Goal: Find specific page/section: Find specific page/section

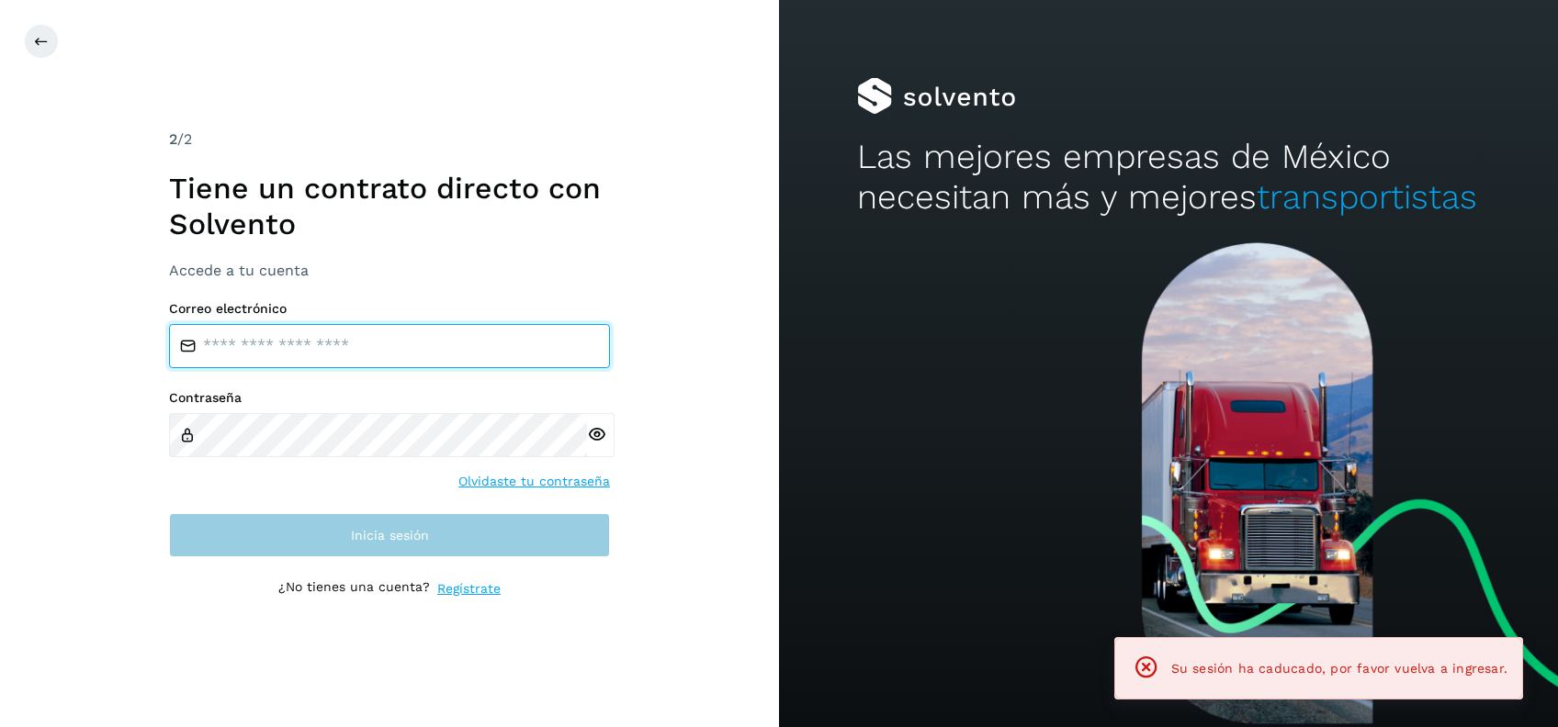
type input "**********"
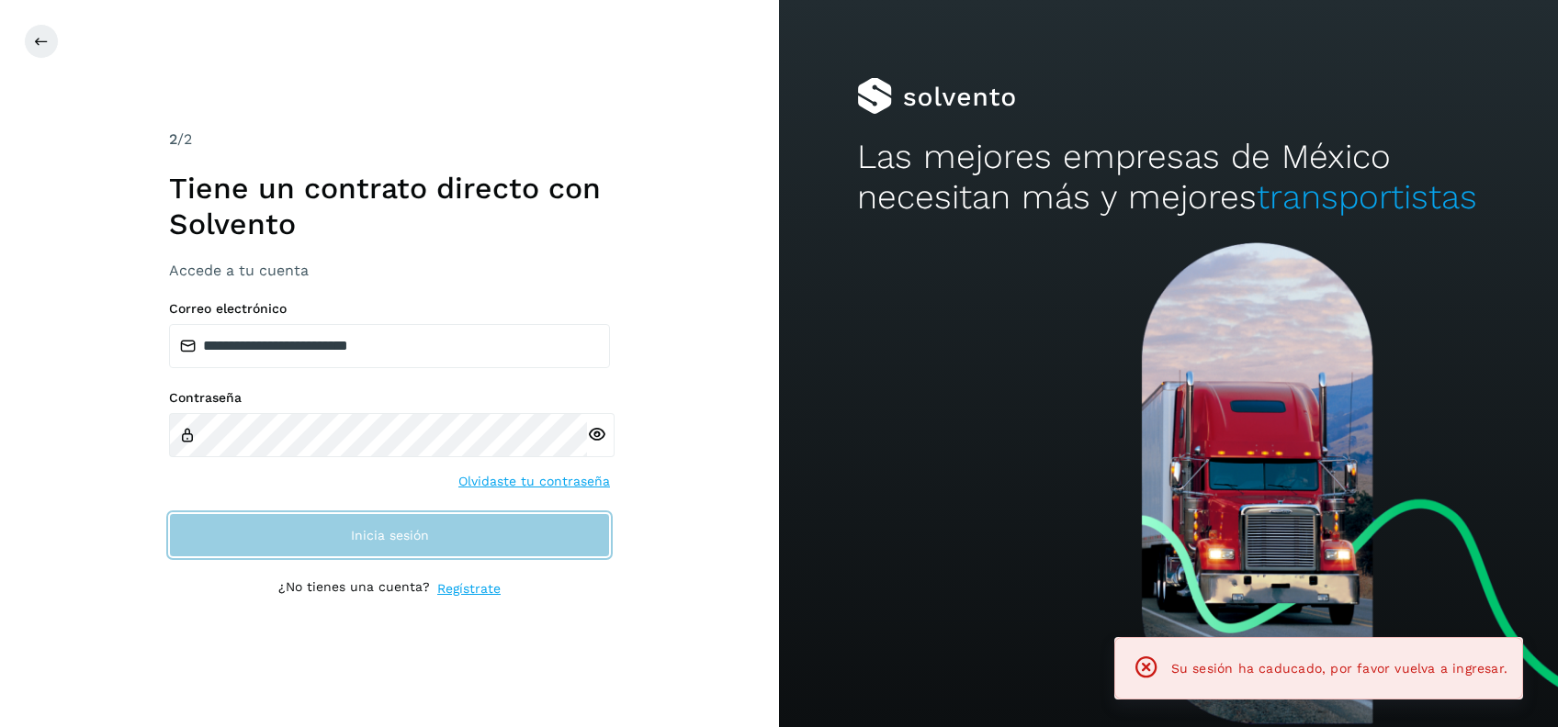
click at [462, 537] on button "Inicia sesión" at bounding box center [389, 535] width 441 height 44
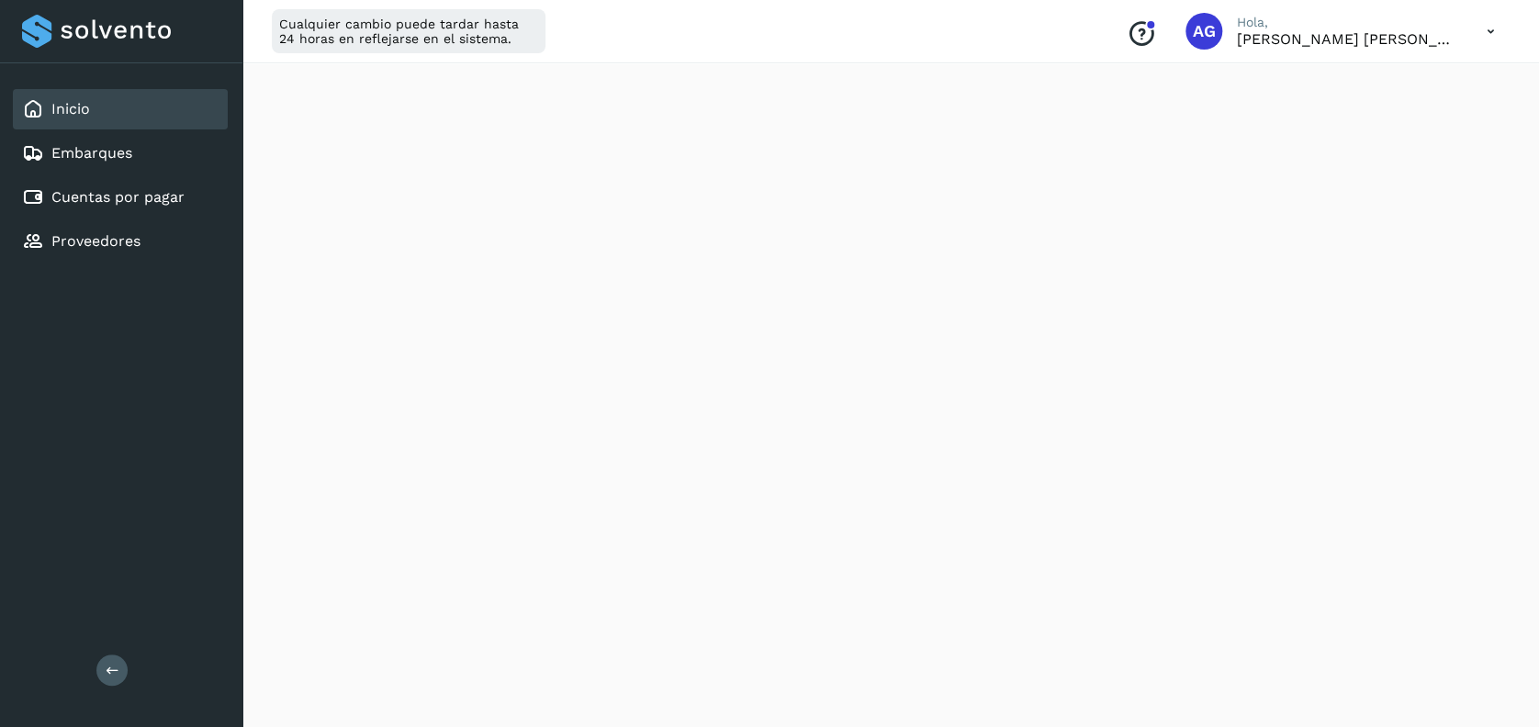
scroll to position [1049, 0]
click at [185, 196] on div "Cuentas por pagar" at bounding box center [120, 197] width 215 height 40
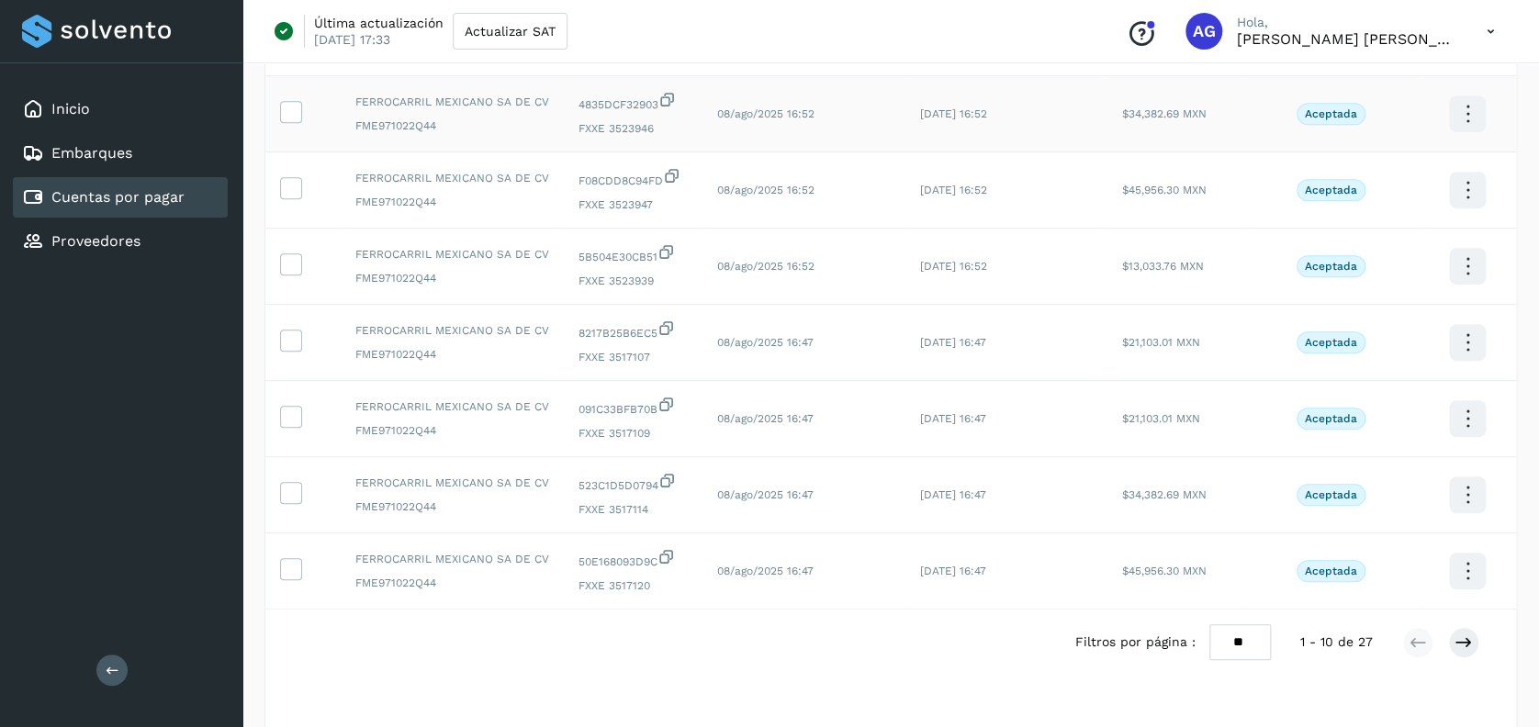
scroll to position [38, 0]
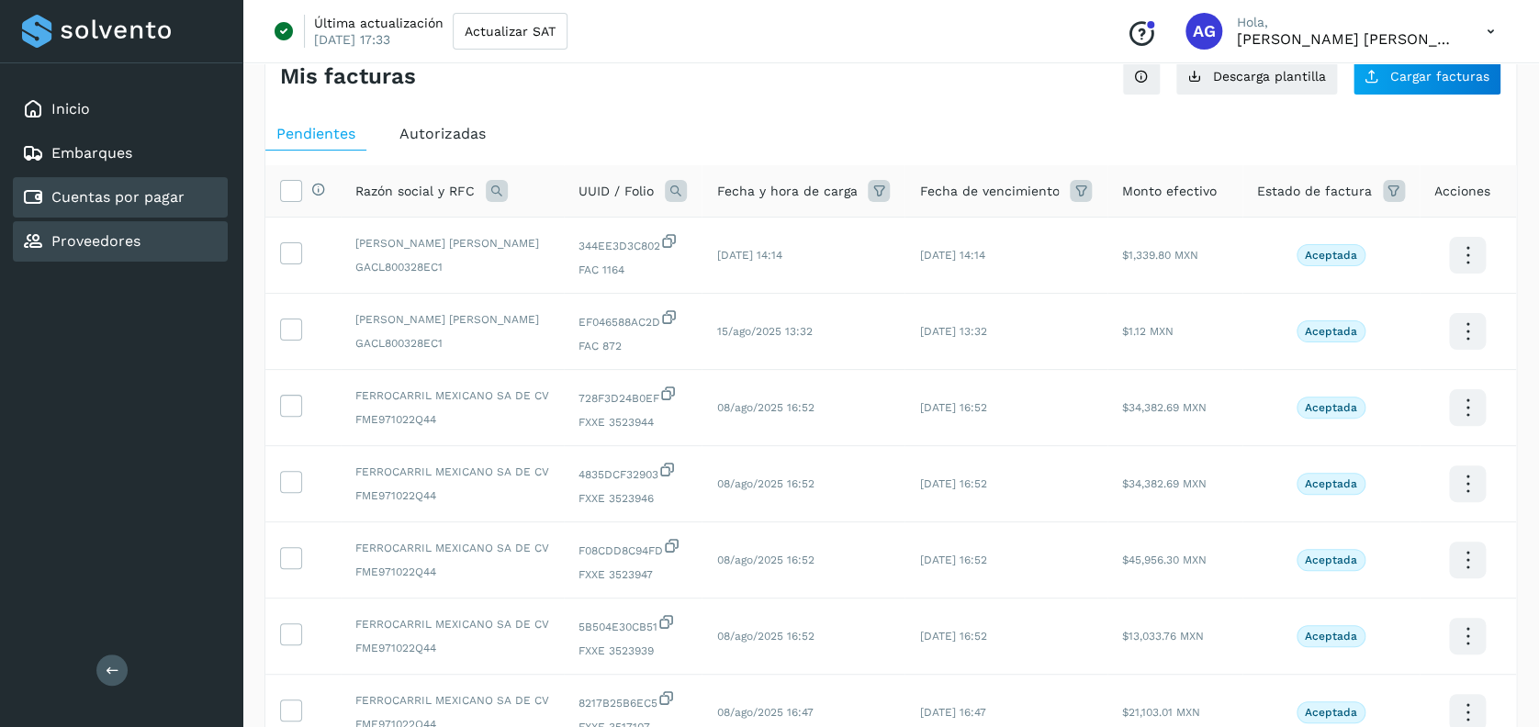
click at [165, 233] on div "Proveedores" at bounding box center [120, 241] width 215 height 40
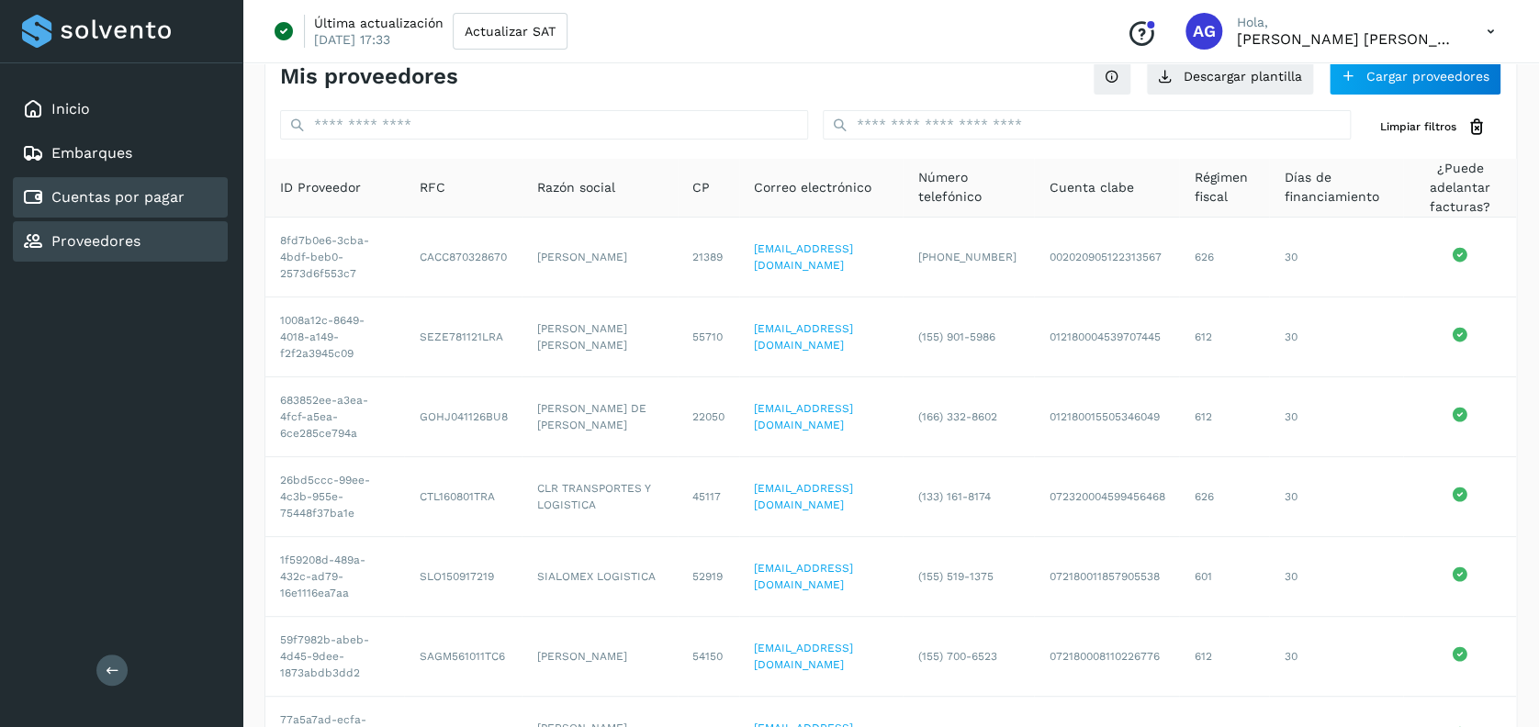
click at [152, 199] on link "Cuentas por pagar" at bounding box center [117, 196] width 133 height 17
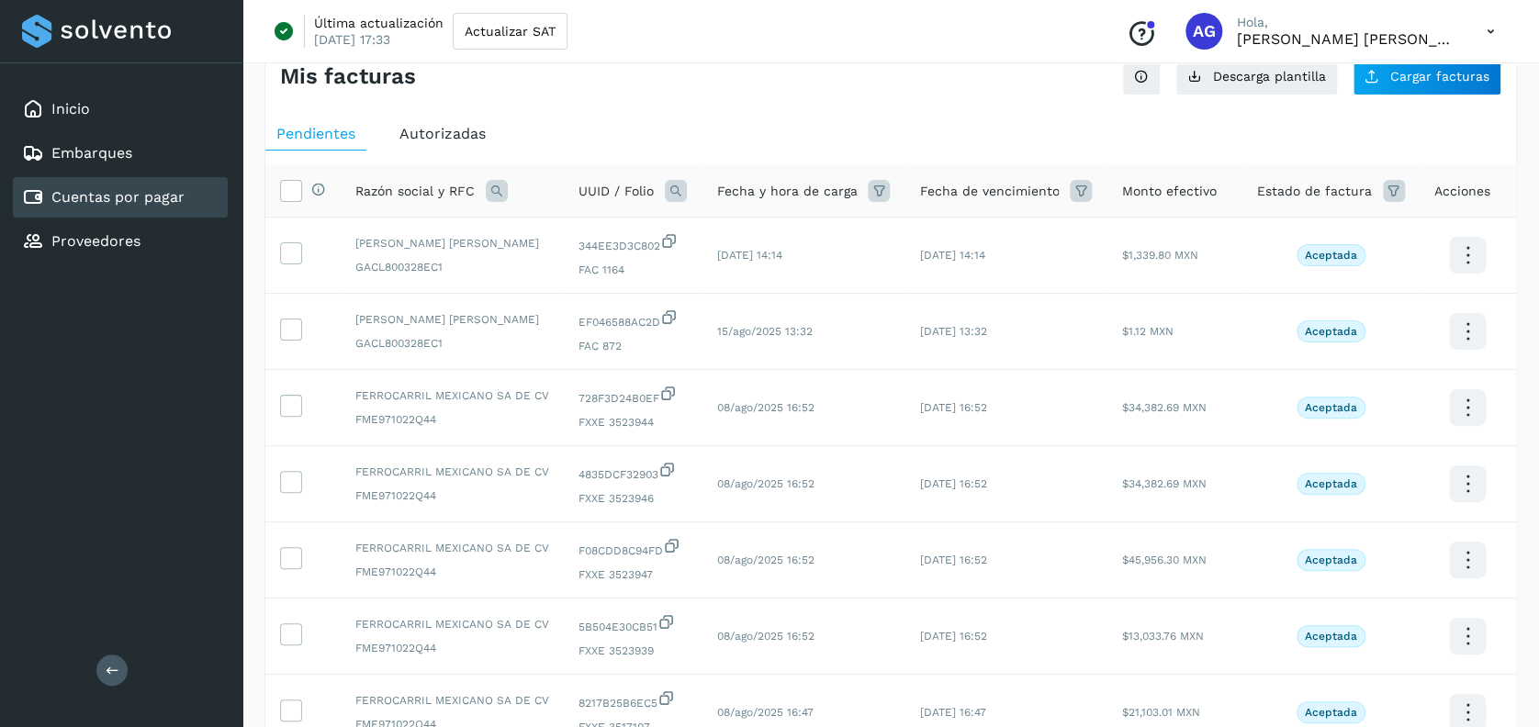
click at [501, 187] on icon at bounding box center [497, 191] width 22 height 22
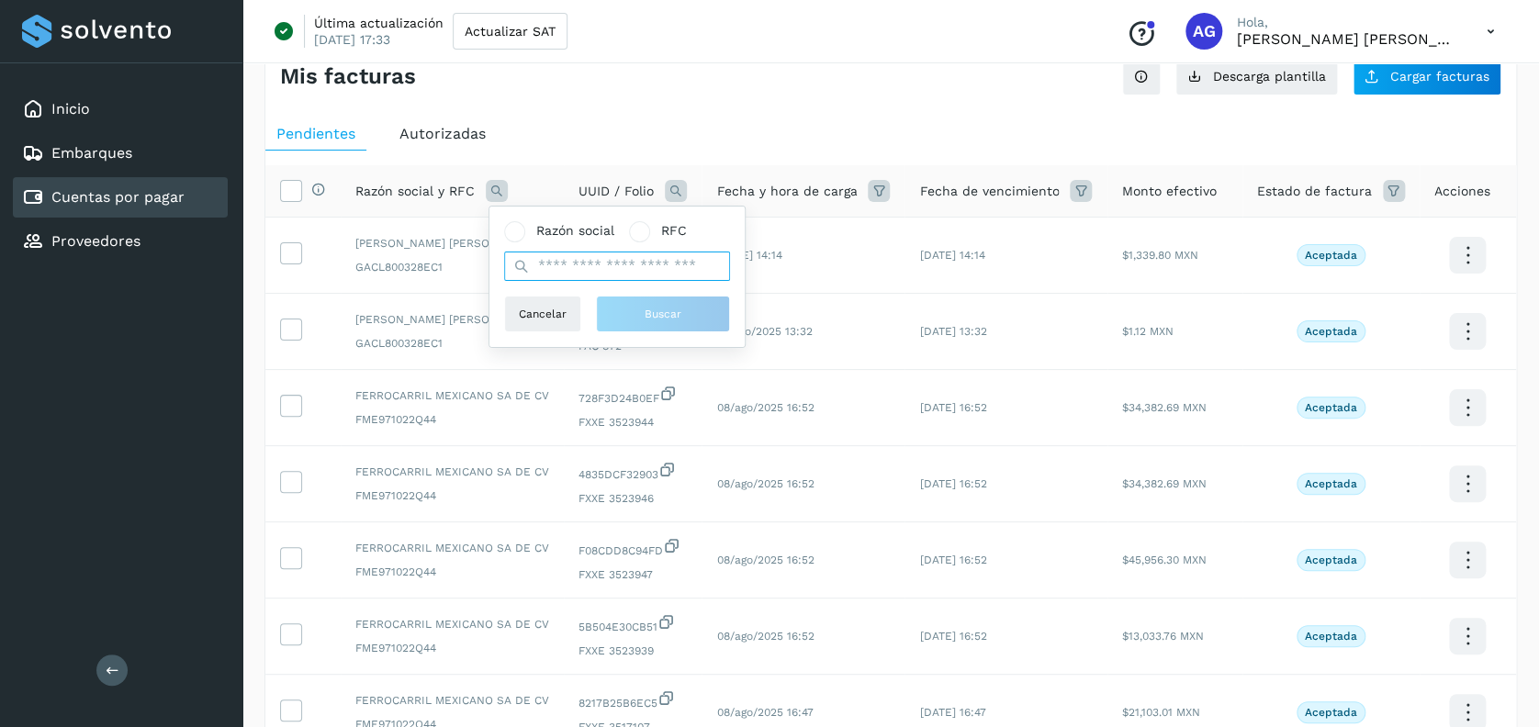
click at [540, 265] on input "text" at bounding box center [617, 266] width 226 height 29
type input "********"
click at [609, 316] on button "Buscar" at bounding box center [663, 314] width 134 height 37
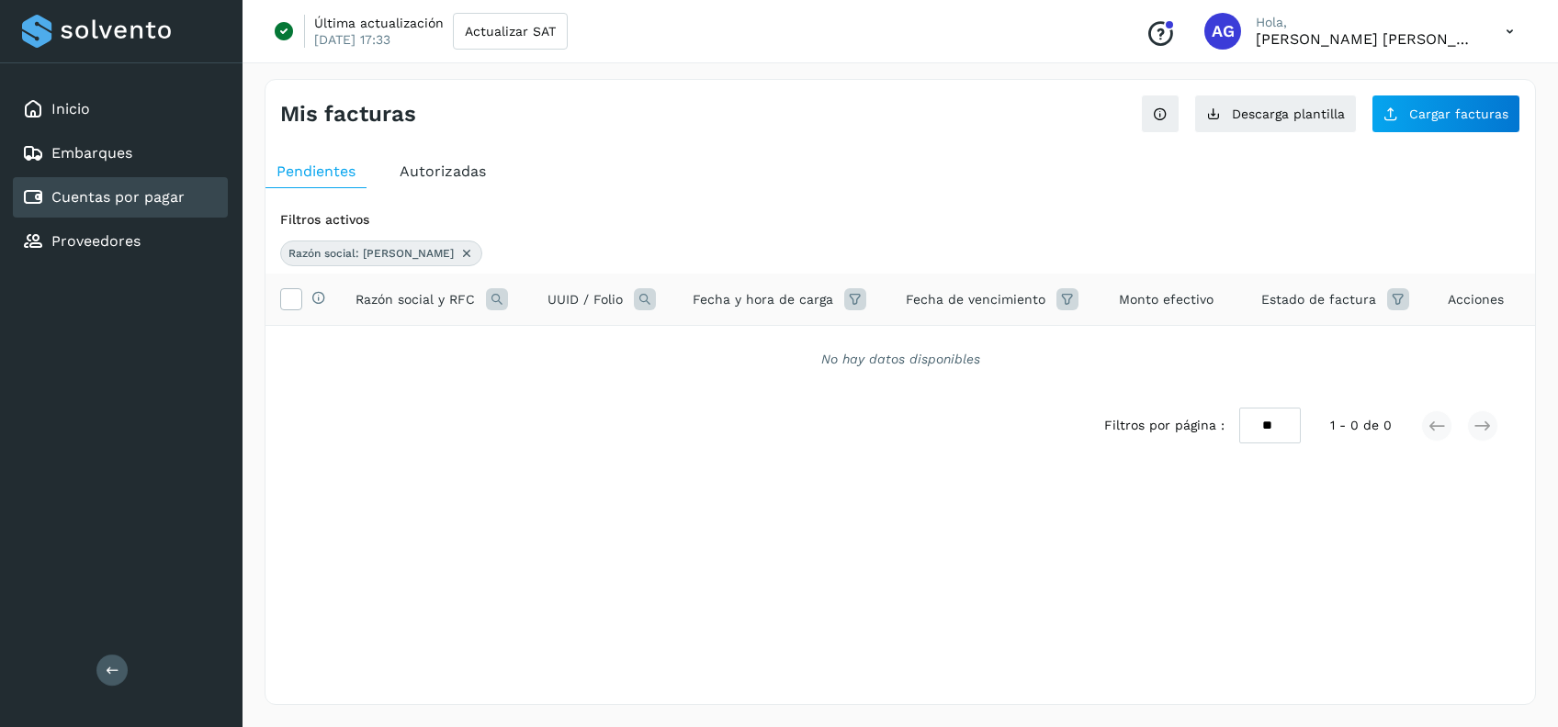
click at [459, 255] on icon at bounding box center [466, 253] width 15 height 15
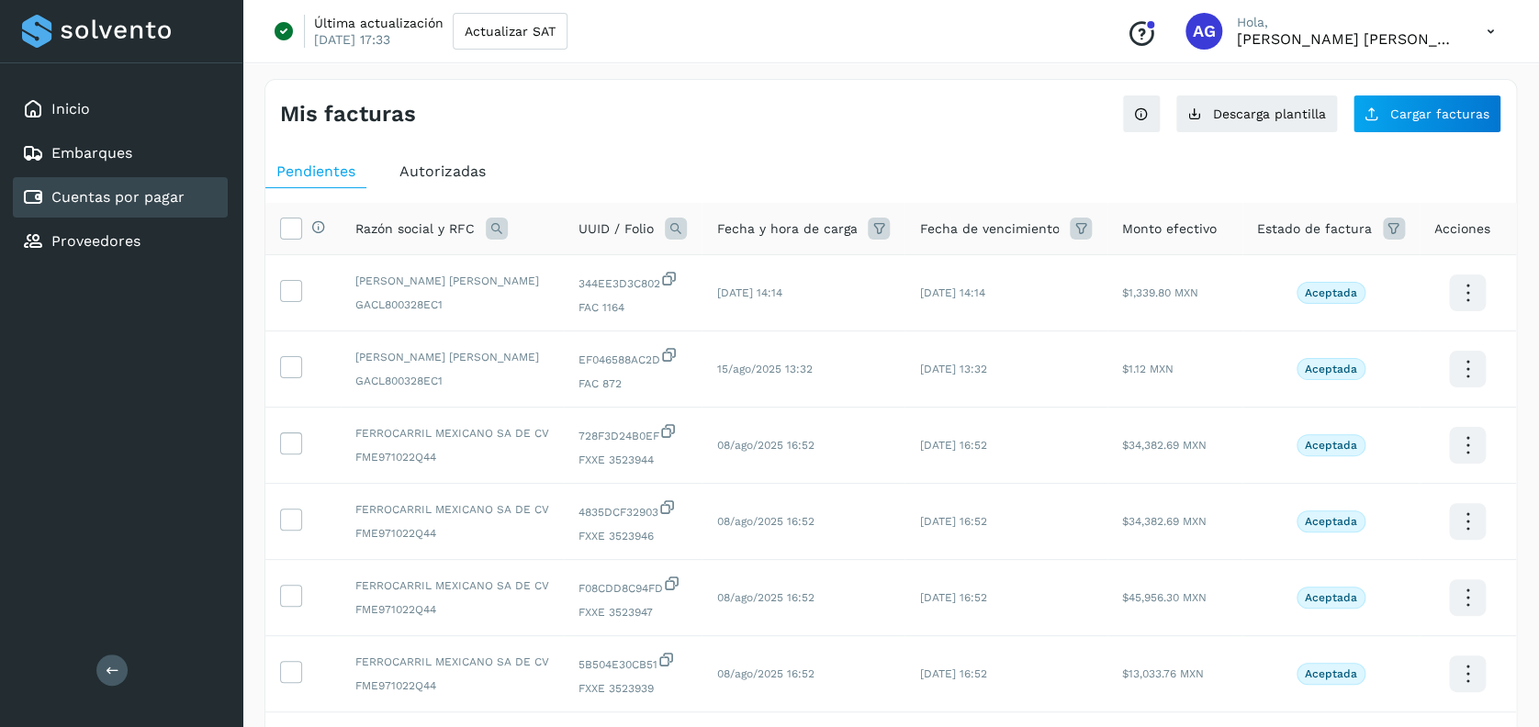
click at [664, 194] on div "Selecciona todas las facturas disponibles para autorización Razón social y RFC …" at bounding box center [890, 665] width 1251 height 954
click at [143, 251] on div "Proveedores" at bounding box center [120, 241] width 215 height 40
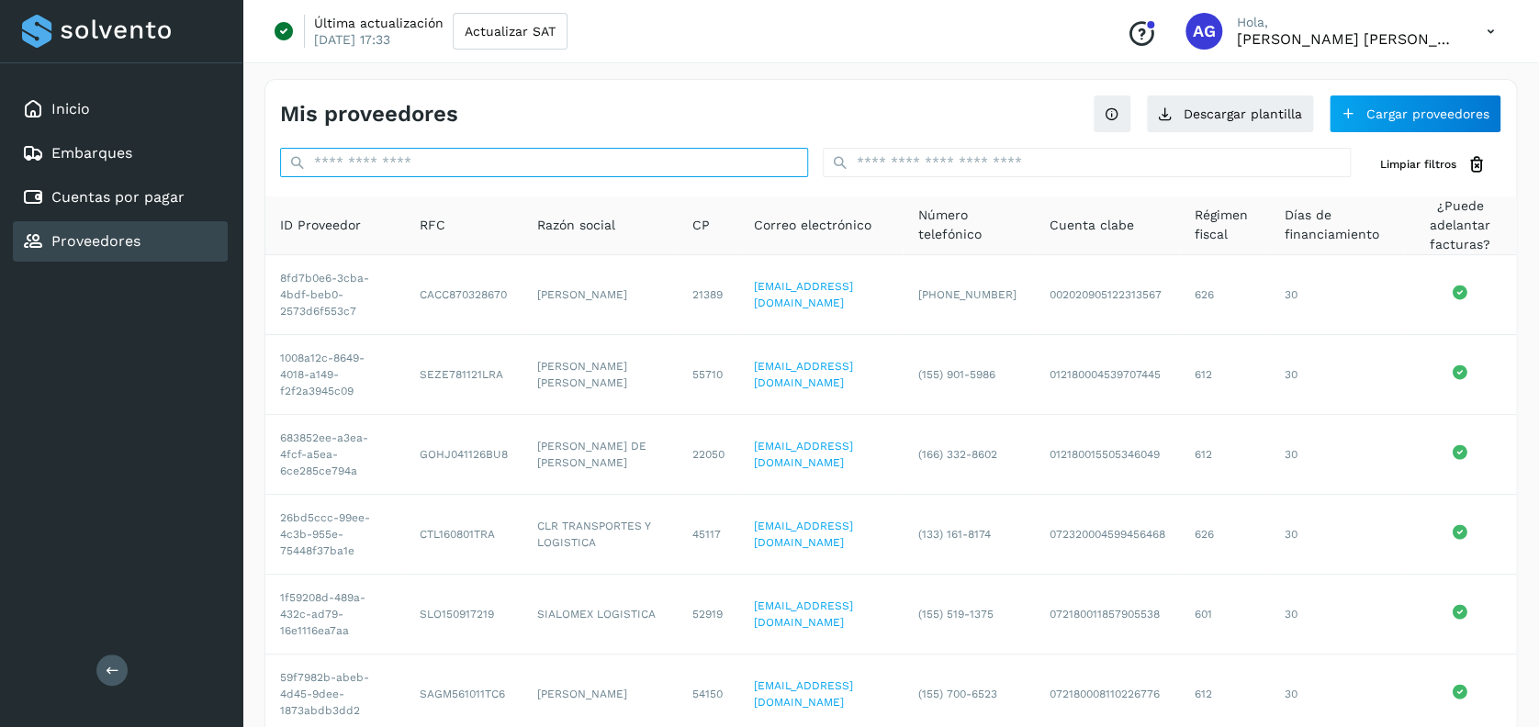
click at [590, 162] on input "text" at bounding box center [544, 162] width 528 height 29
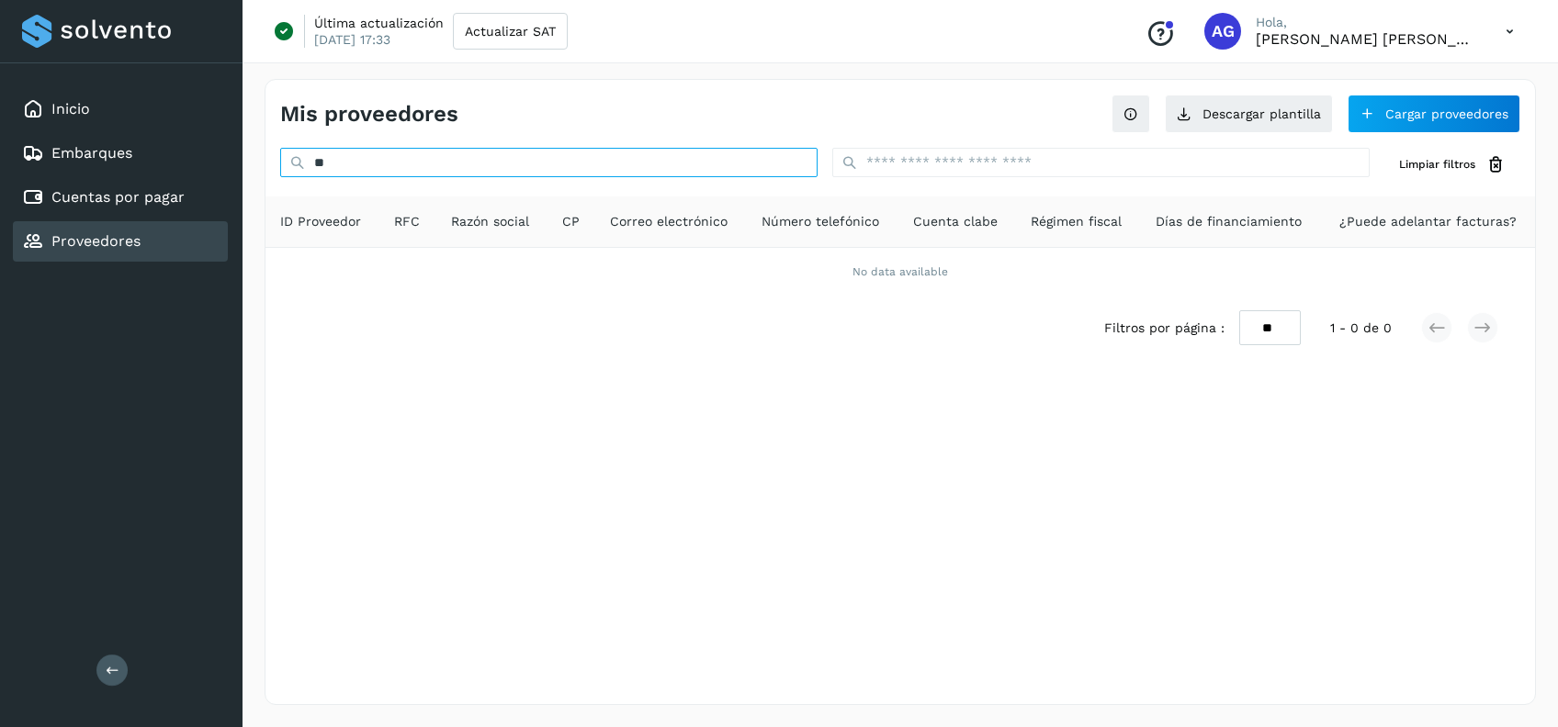
type input "*"
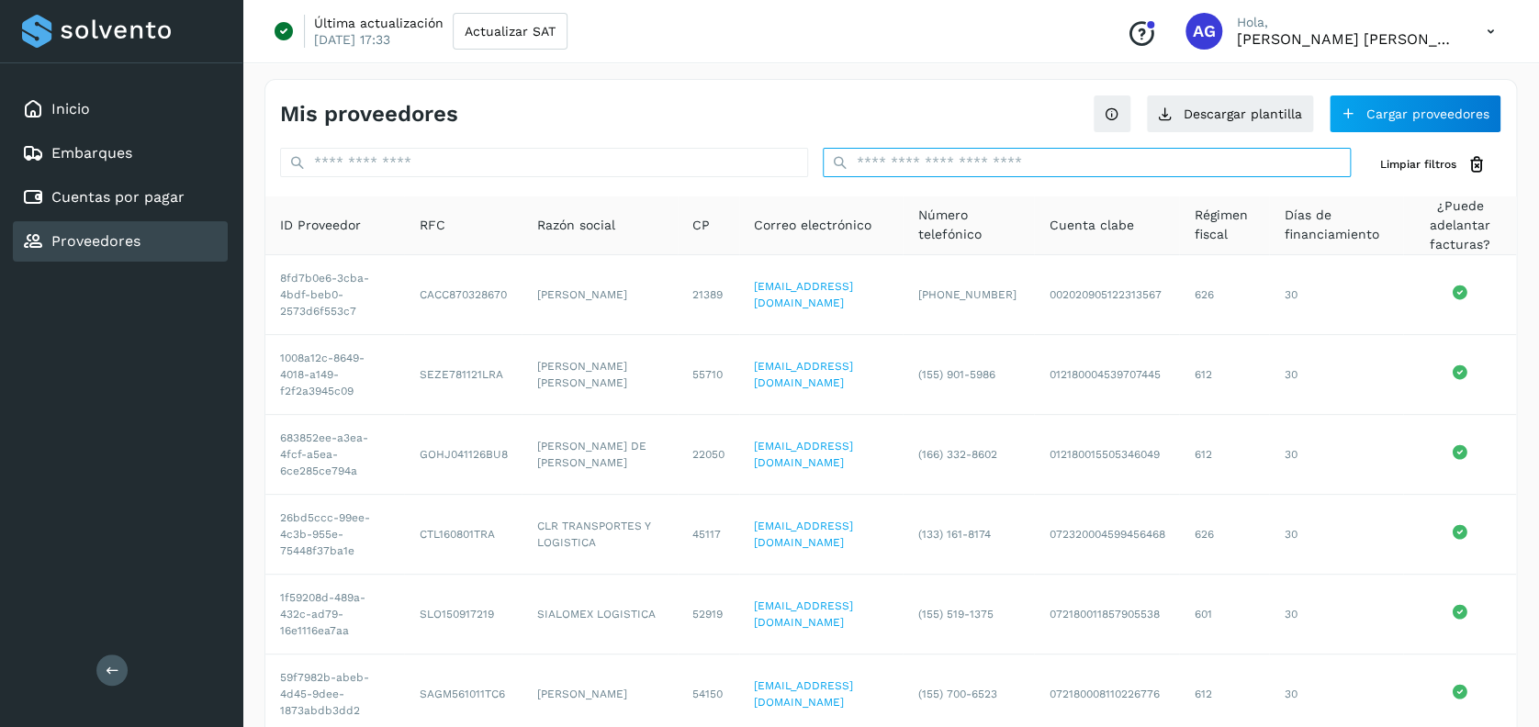
click at [912, 166] on input "text" at bounding box center [1087, 162] width 528 height 29
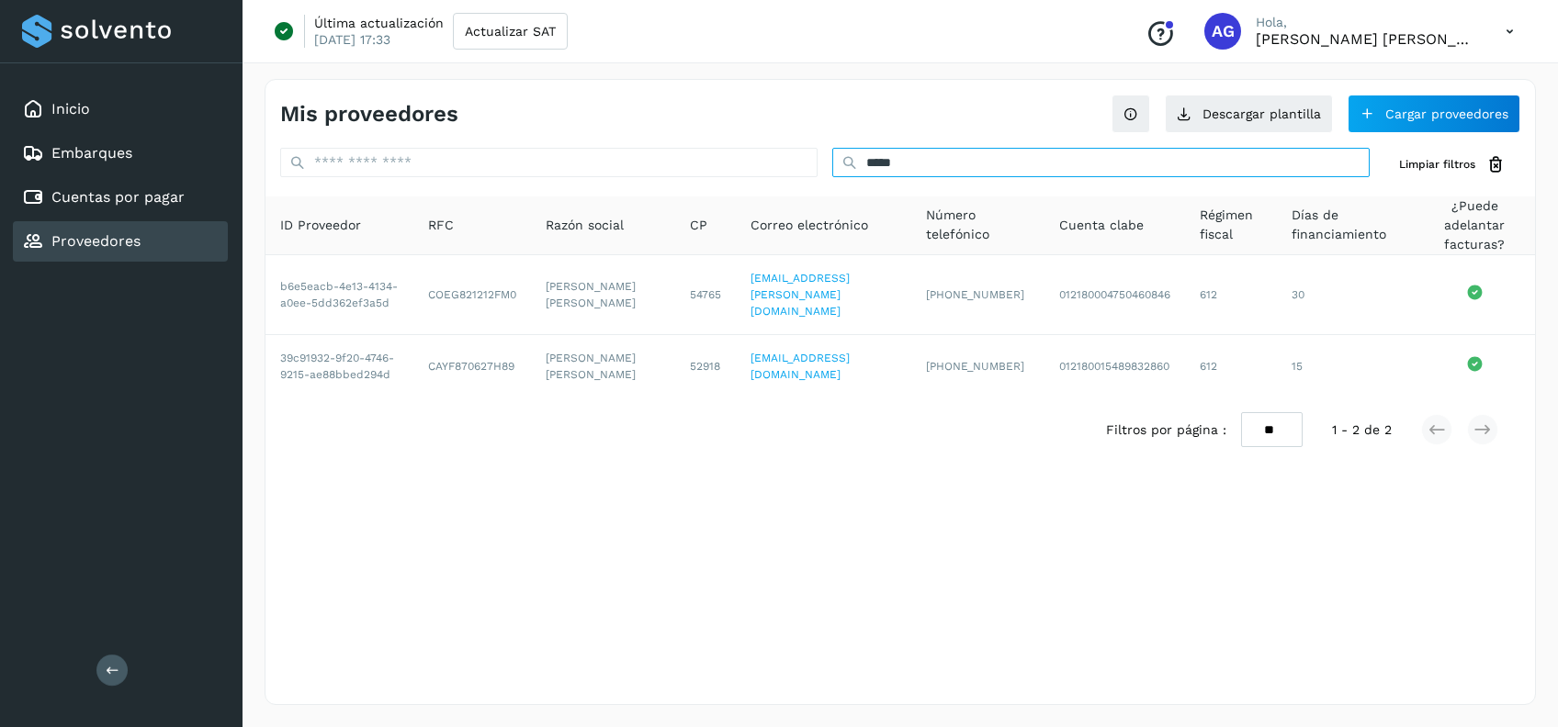
type input "*****"
